Goal: Transaction & Acquisition: Purchase product/service

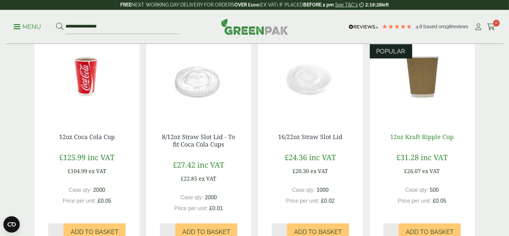
click at [432, 137] on link "12oz Kraft Ripple Cup" at bounding box center [421, 136] width 63 height 8
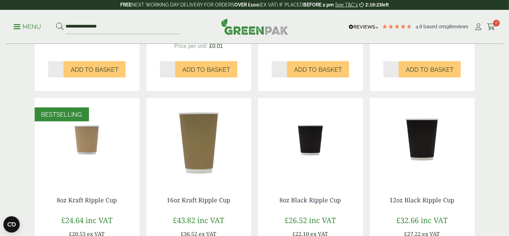
scroll to position [373, 0]
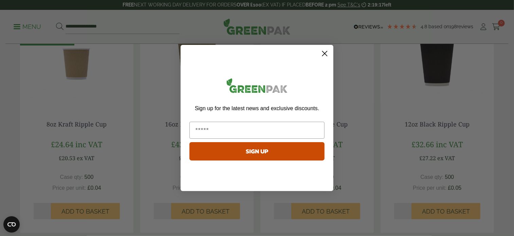
click at [321, 55] on circle "Close dialog" at bounding box center [324, 53] width 11 height 11
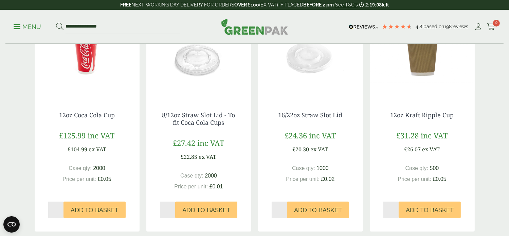
scroll to position [170, 0]
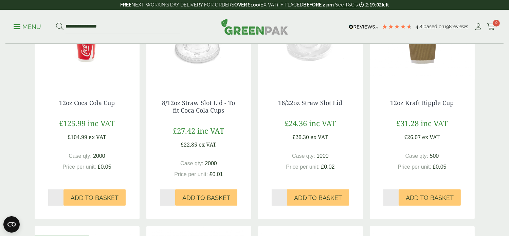
click at [411, 88] on div "12oz Kraft Ripple Cup £31.28 inc VAT £26.07 ex VAT Case qty: 500 Price per unit…" at bounding box center [422, 149] width 105 height 126
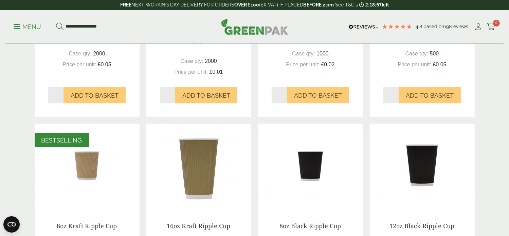
scroll to position [373, 0]
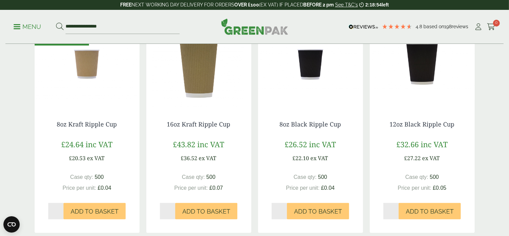
click at [76, 91] on img at bounding box center [87, 64] width 105 height 85
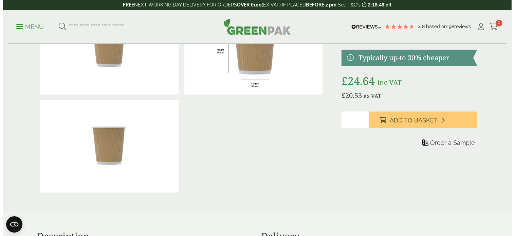
scroll to position [68, 0]
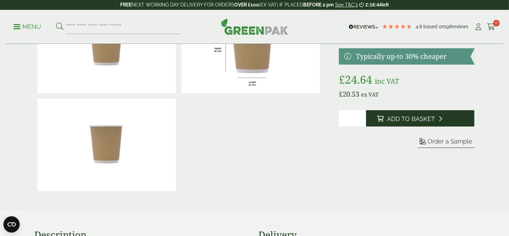
click at [403, 124] on button "Add to Basket" at bounding box center [420, 118] width 108 height 16
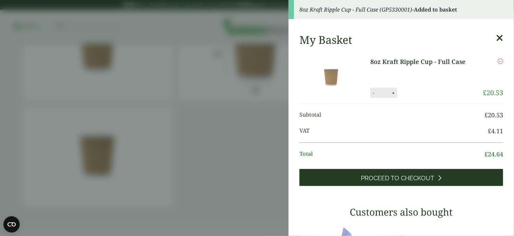
click at [410, 173] on link "Proceed to Checkout" at bounding box center [401, 177] width 204 height 17
